Goal: Information Seeking & Learning: Learn about a topic

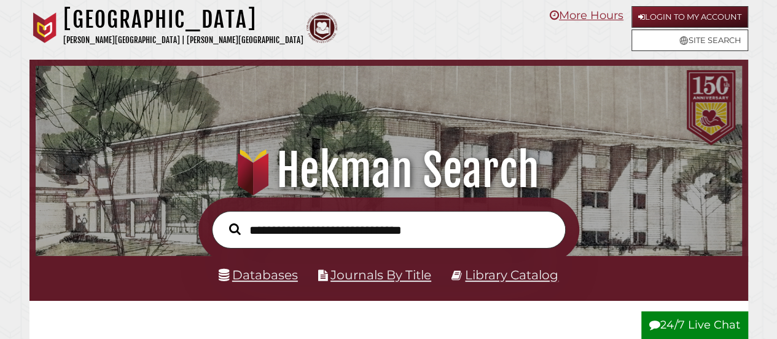
scroll to position [234, 701]
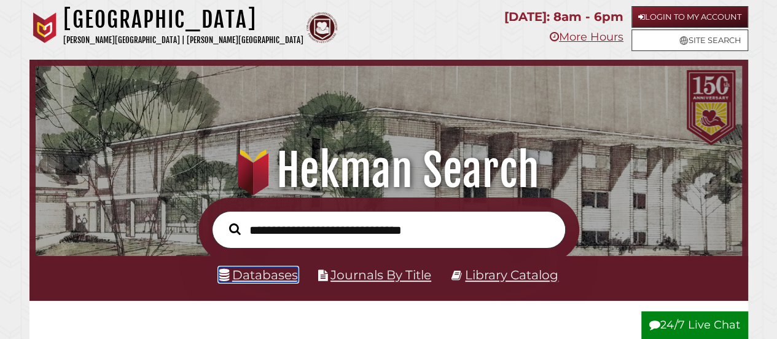
click at [270, 277] on link "Databases" at bounding box center [258, 274] width 79 height 15
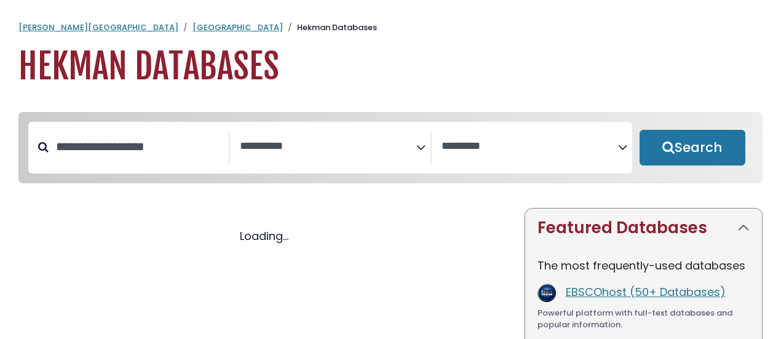
select select "Database Subject Filter"
select select "Database Vendors Filter"
select select "Database Subject Filter"
select select "Database Vendors Filter"
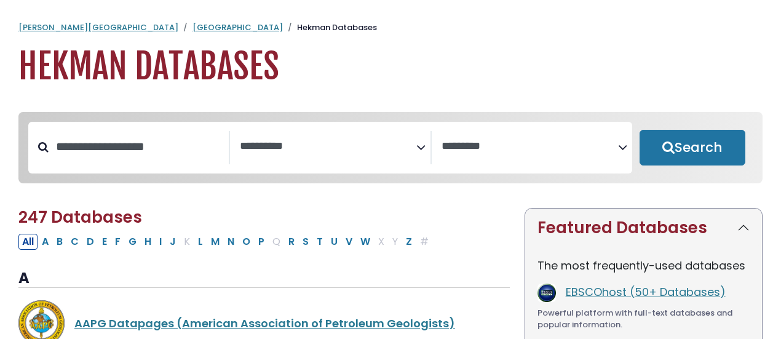
click at [296, 143] on textarea "Search" at bounding box center [328, 146] width 176 height 13
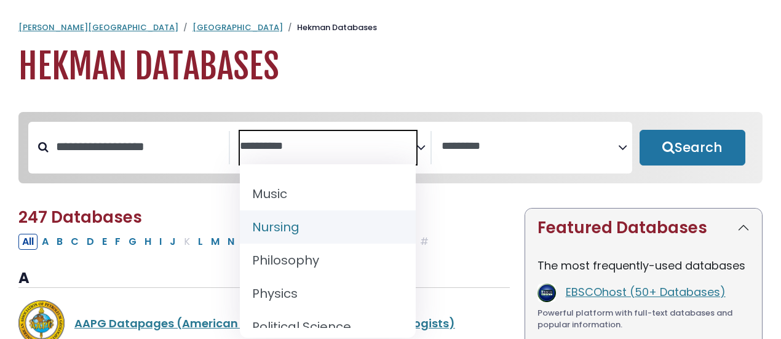
scroll to position [996, 0]
select select "*****"
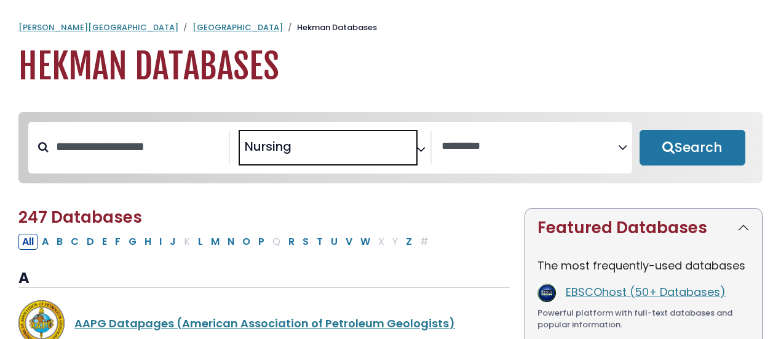
scroll to position [449, 0]
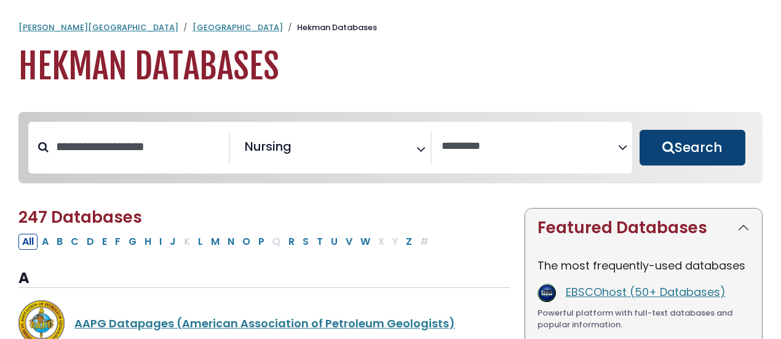
click at [683, 142] on button "Search" at bounding box center [692, 148] width 106 height 36
select select "Database Vendors Filter"
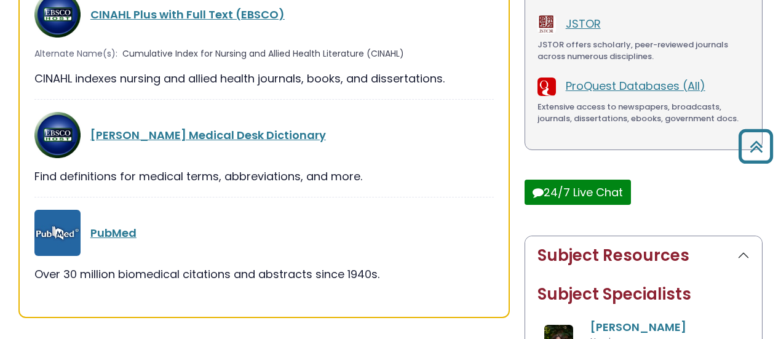
scroll to position [337, 0]
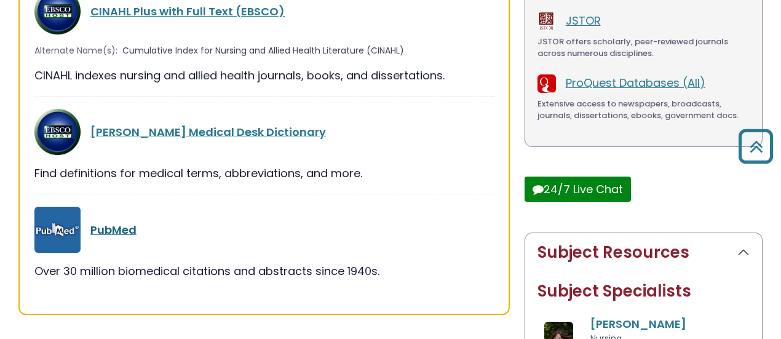
click at [118, 226] on link "PubMed" at bounding box center [113, 229] width 46 height 15
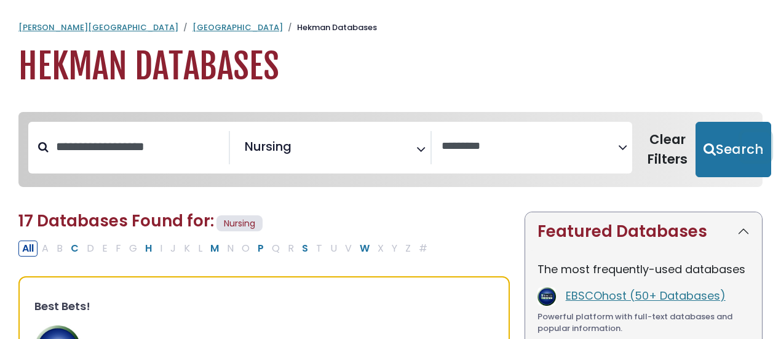
select select "Database Vendors Filter"
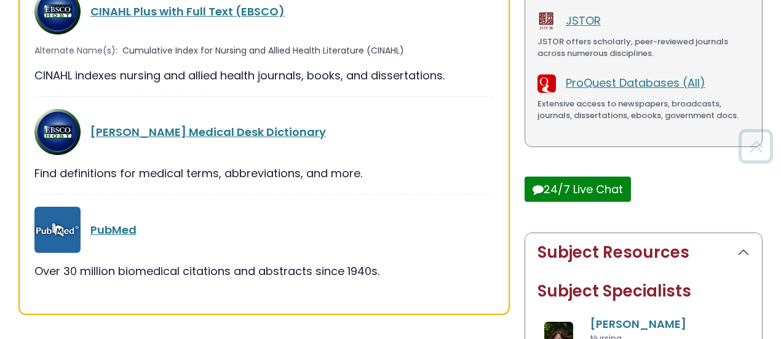
scroll to position [449, 0]
click at [136, 13] on link "CINAHL Plus with Full Text (EBSCO)" at bounding box center [187, 11] width 194 height 15
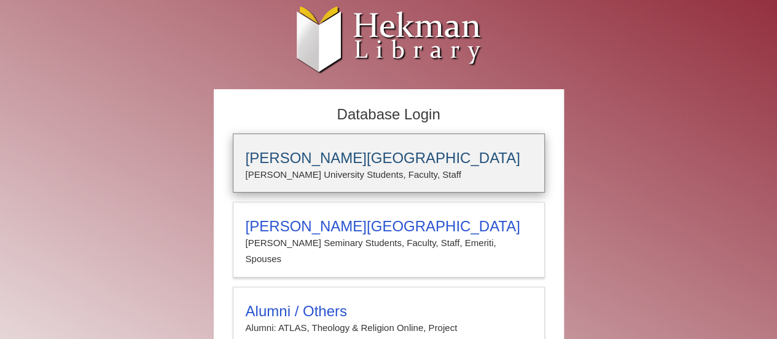
type input "**********"
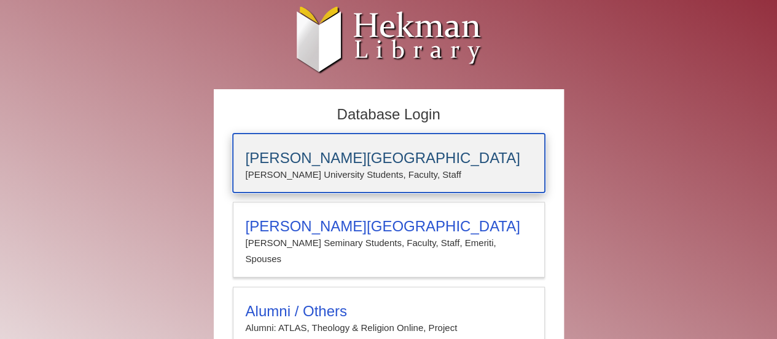
click at [283, 155] on h3 "[PERSON_NAME][GEOGRAPHIC_DATA]" at bounding box center [389, 157] width 286 height 17
